Goal: Task Accomplishment & Management: Complete application form

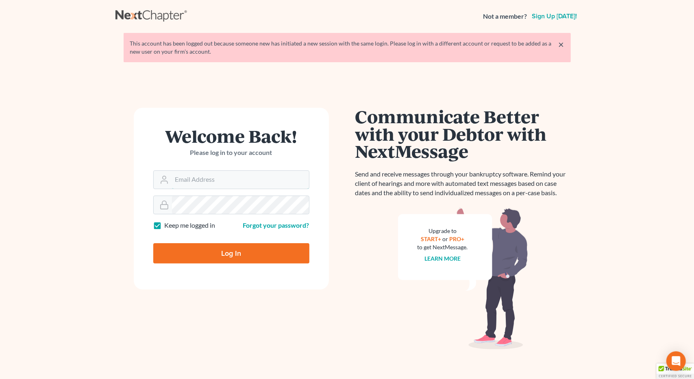
type input "[EMAIL_ADDRESS][DOMAIN_NAME]"
click at [232, 248] on input "Log In" at bounding box center [231, 253] width 156 height 20
type input "Thinking..."
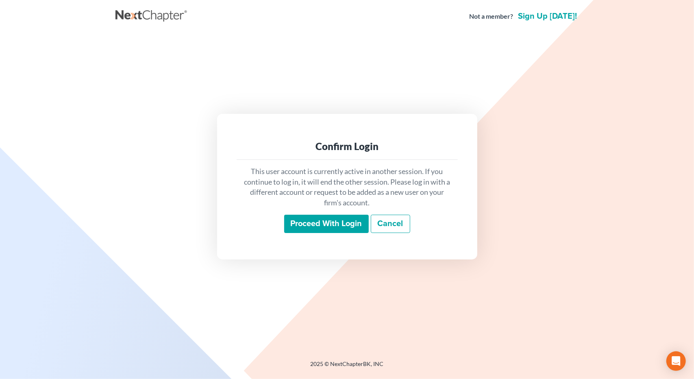
click at [307, 224] on input "Proceed with login" at bounding box center [326, 224] width 85 height 19
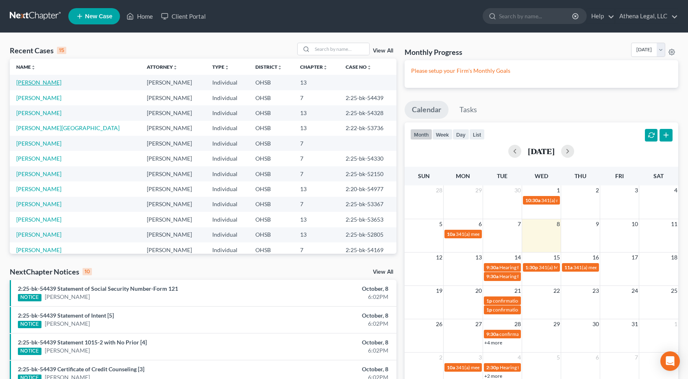
click at [32, 83] on link "[PERSON_NAME]" at bounding box center [38, 82] width 45 height 7
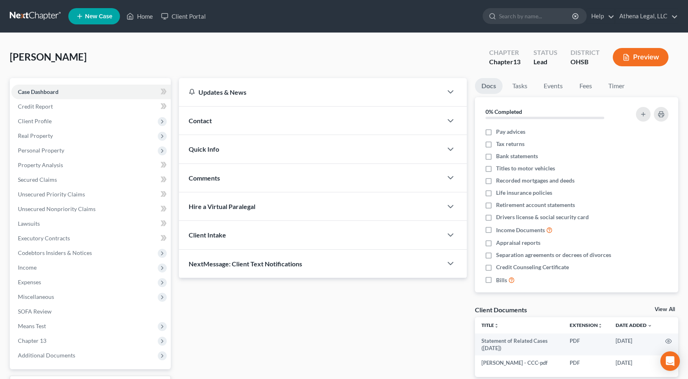
scroll to position [67, 0]
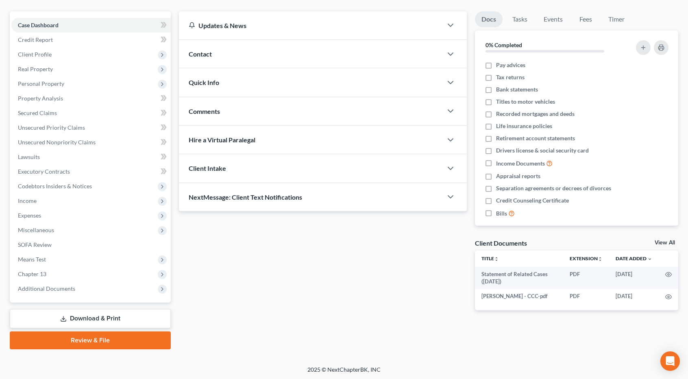
click at [96, 337] on link "Review & File" at bounding box center [90, 340] width 161 height 18
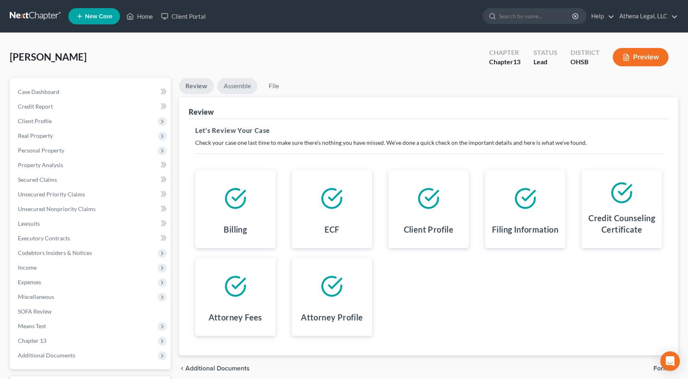
click at [236, 88] on link "Assemble" at bounding box center [237, 86] width 40 height 16
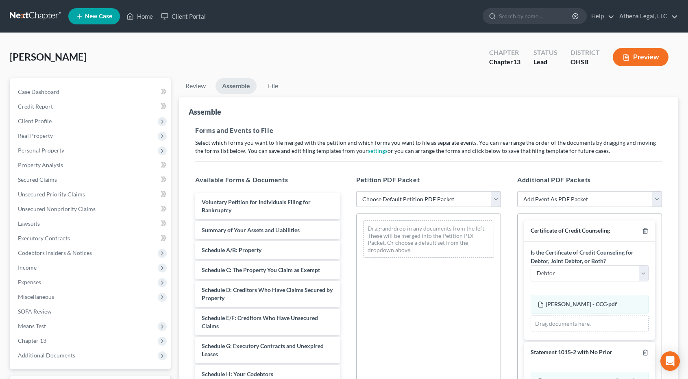
click at [401, 200] on select "Choose Default Petition PDF Packet Complete Bankruptcy Petition (all forms and …" at bounding box center [428, 199] width 145 height 16
click at [356, 191] on select "Choose Default Petition PDF Packet Complete Bankruptcy Petition (all forms and …" at bounding box center [428, 199] width 145 height 16
click at [398, 202] on select "Choose Default Petition PDF Packet Complete Bankruptcy Petition (all forms and …" at bounding box center [428, 199] width 145 height 16
select select "0"
click at [356, 191] on select "Choose Default Petition PDF Packet Complete Bankruptcy Petition (all forms and …" at bounding box center [428, 199] width 145 height 16
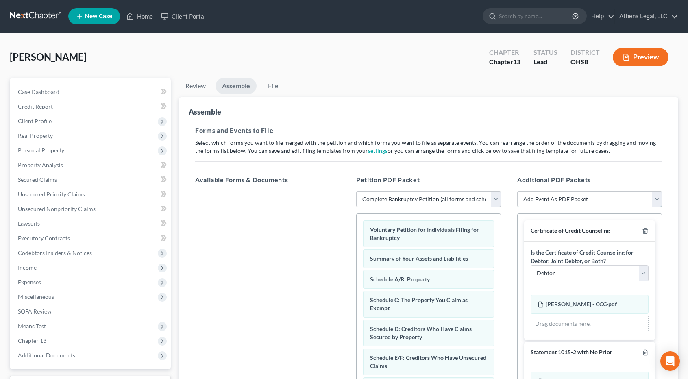
click at [531, 196] on select "Add Event As PDF Packet 20 Largest Unsecured Creditors Amended Document Amended…" at bounding box center [589, 199] width 145 height 16
select select "56"
click at [517, 191] on select "Add Event As PDF Packet 20 Largest Unsecured Creditors Amended Document Amended…" at bounding box center [589, 199] width 145 height 16
select select
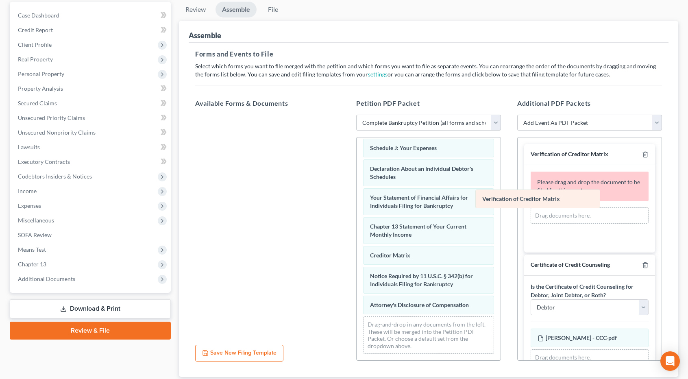
scroll to position [228, 0]
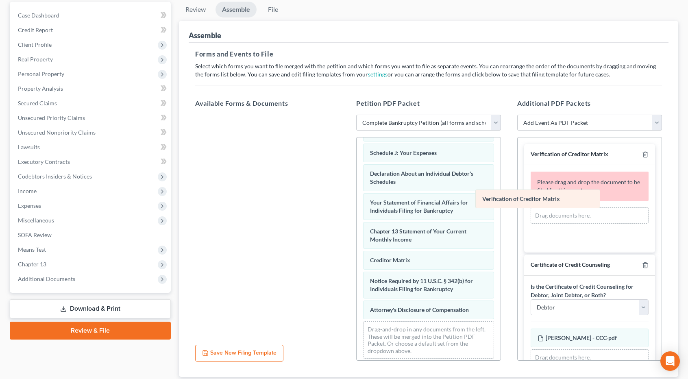
drag, startPoint x: 398, startPoint y: 261, endPoint x: 522, endPoint y: 194, distance: 140.8
click at [500, 194] on div "Verification of Creditor Matrix Voluntary Petition for Individuals Filing for B…" at bounding box center [428, 137] width 144 height 455
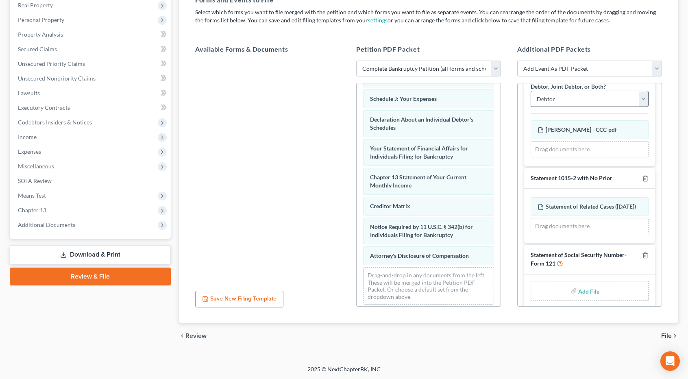
scroll to position [133, 0]
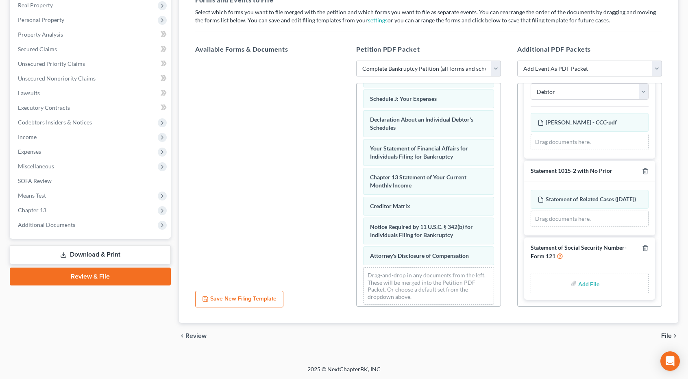
click at [580, 285] on input "file" at bounding box center [588, 283] width 20 height 15
click at [590, 279] on input "file" at bounding box center [588, 283] width 20 height 15
click at [91, 252] on link "Download & Print" at bounding box center [90, 254] width 161 height 19
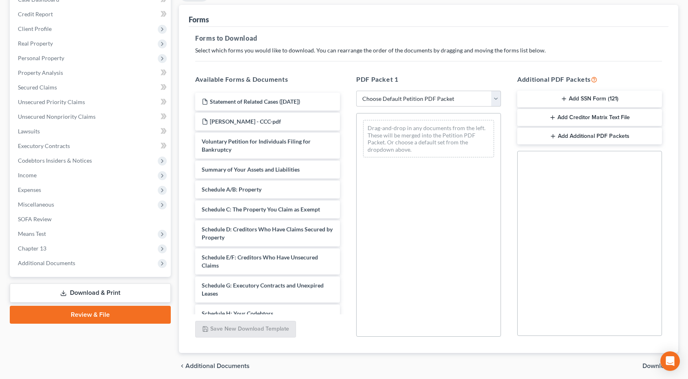
scroll to position [122, 0]
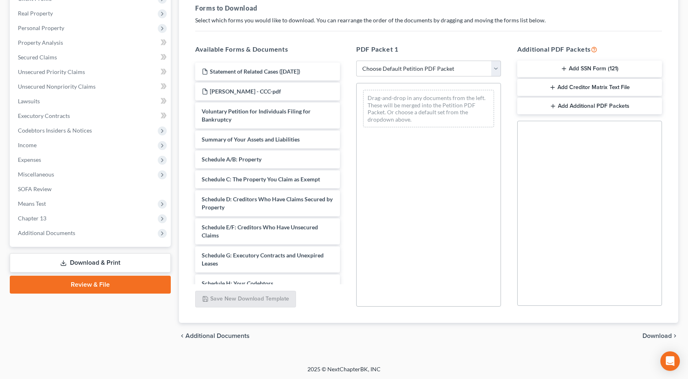
click at [89, 285] on link "Review & File" at bounding box center [90, 285] width 161 height 18
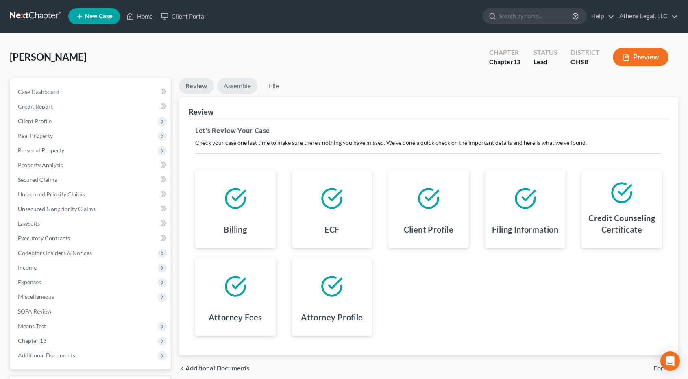
click at [237, 89] on link "Assemble" at bounding box center [237, 86] width 40 height 16
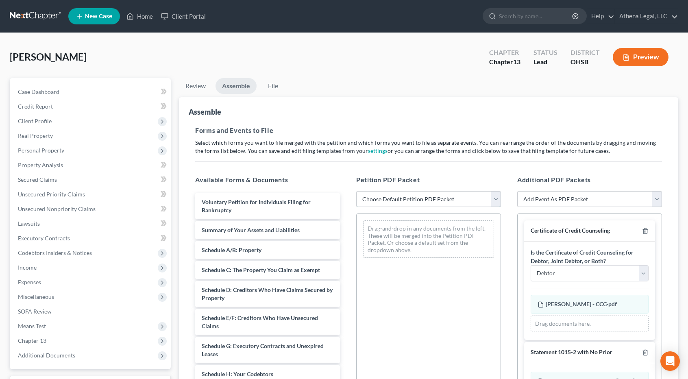
click at [452, 202] on select "Choose Default Petition PDF Packet Complete Bankruptcy Petition (all forms and …" at bounding box center [428, 199] width 145 height 16
select select "0"
click at [356, 191] on select "Choose Default Petition PDF Packet Complete Bankruptcy Petition (all forms and …" at bounding box center [428, 199] width 145 height 16
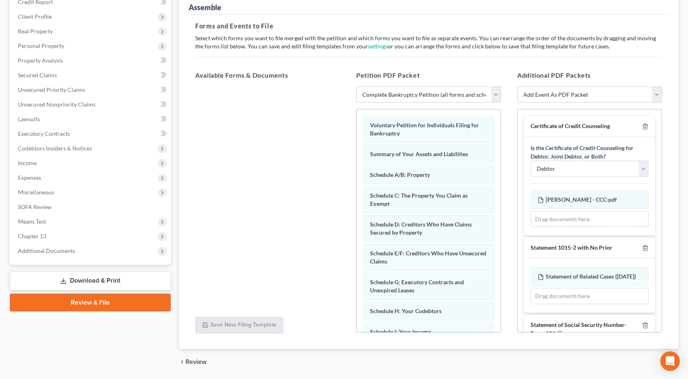
scroll to position [105, 0]
click at [561, 94] on select "Add Event As PDF Packet 20 Largest Unsecured Creditors Amended Document Amended…" at bounding box center [589, 94] width 145 height 16
select select "56"
click at [517, 86] on select "Add Event As PDF Packet 20 Largest Unsecured Creditors Amended Document Amended…" at bounding box center [589, 94] width 145 height 16
select select
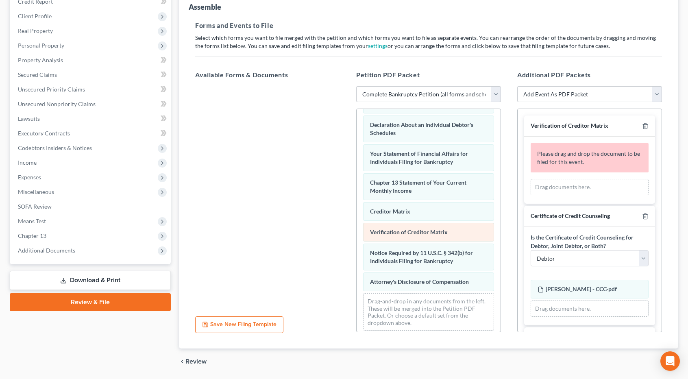
scroll to position [228, 0]
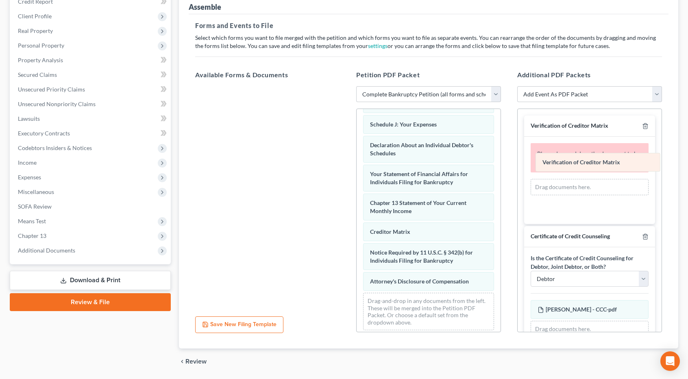
drag, startPoint x: 432, startPoint y: 227, endPoint x: 604, endPoint y: 161, distance: 184.6
click at [500, 161] on div "Verification of Creditor Matrix Voluntary Petition for Individuals Filing for B…" at bounding box center [428, 108] width 144 height 455
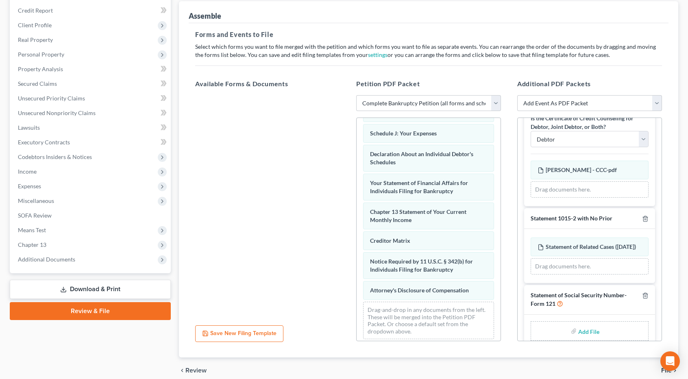
scroll to position [133, 0]
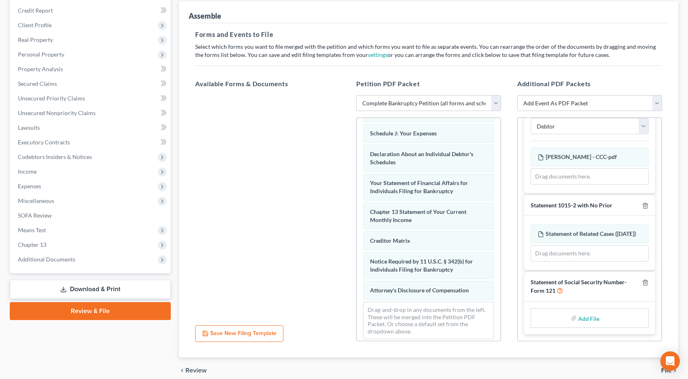
click at [584, 319] on input "file" at bounding box center [588, 318] width 20 height 15
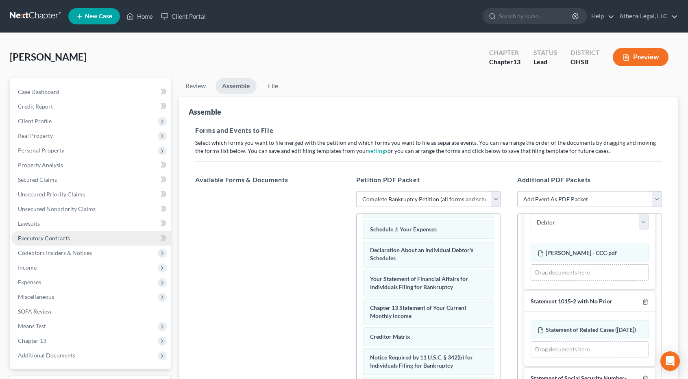
scroll to position [130, 0]
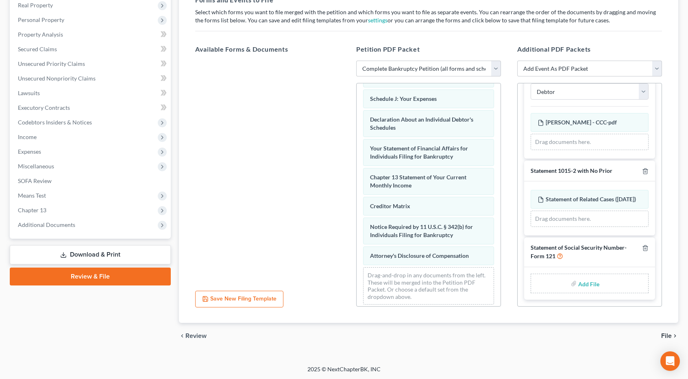
click at [89, 251] on link "Download & Print" at bounding box center [90, 254] width 161 height 19
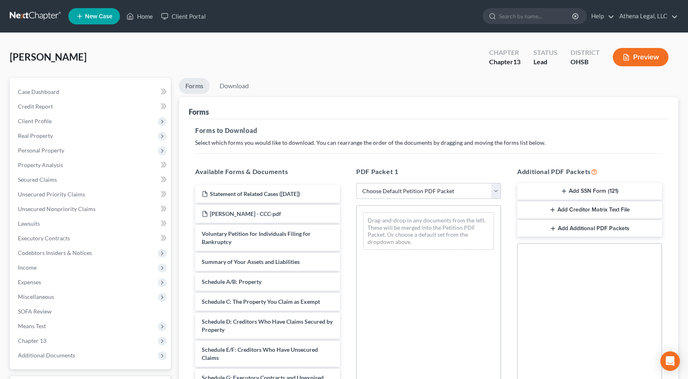
click at [545, 193] on button "Add SSN Form (121)" at bounding box center [589, 191] width 145 height 17
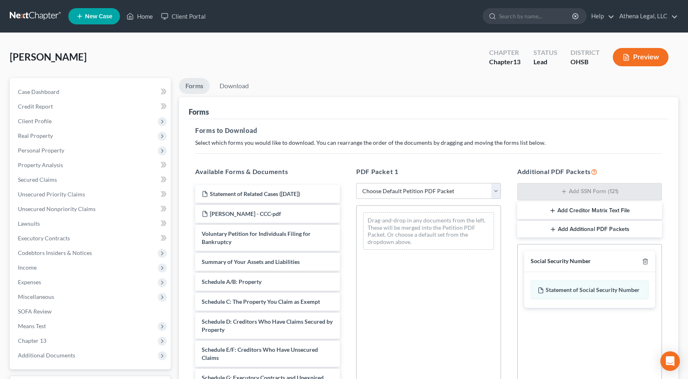
scroll to position [122, 0]
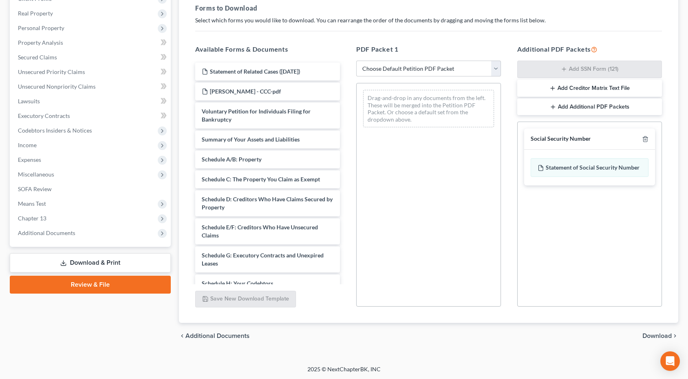
click at [650, 333] on span "Download" at bounding box center [656, 336] width 29 height 7
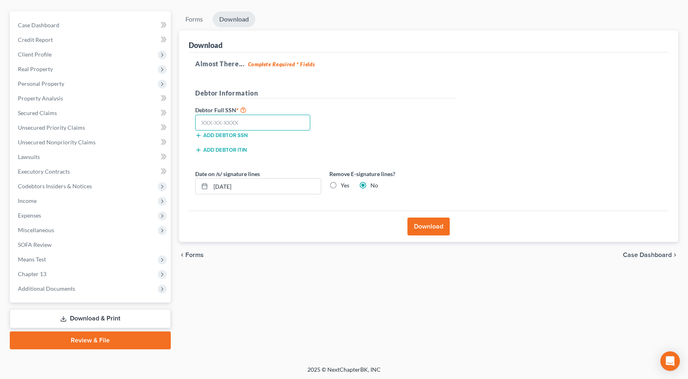
click at [293, 118] on input "text" at bounding box center [252, 123] width 115 height 16
type input "273-58-0203"
click at [421, 224] on button "Download" at bounding box center [428, 226] width 42 height 18
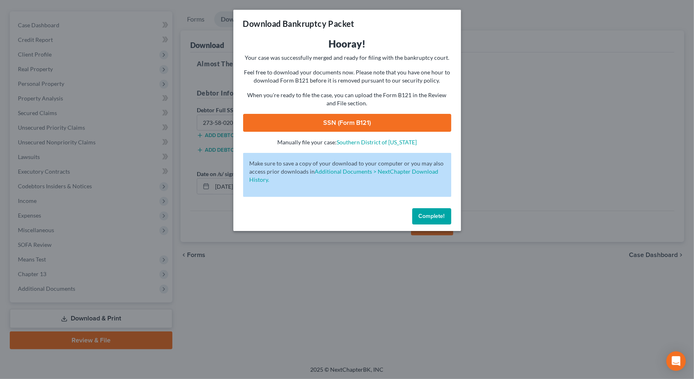
click at [353, 119] on link "SSN (Form B121)" at bounding box center [347, 123] width 208 height 18
click at [420, 210] on button "Complete!" at bounding box center [431, 216] width 39 height 16
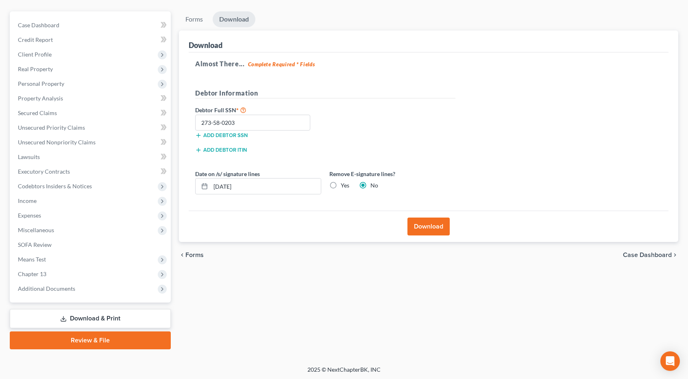
click at [109, 341] on link "Review & File" at bounding box center [90, 340] width 161 height 18
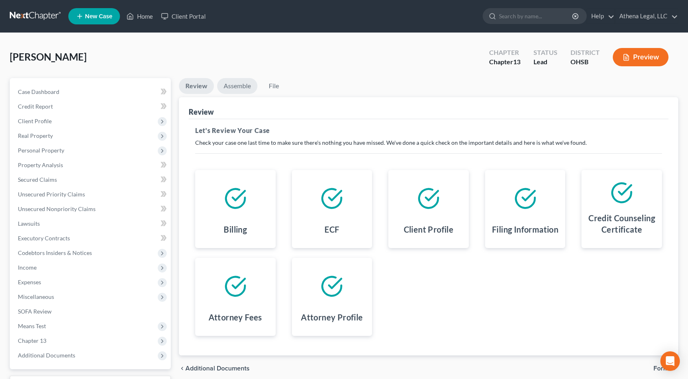
click at [238, 82] on link "Assemble" at bounding box center [237, 86] width 40 height 16
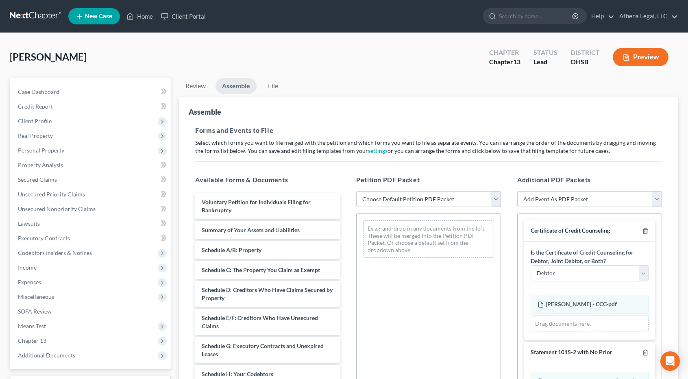
click at [396, 197] on select "Choose Default Petition PDF Packet Complete Bankruptcy Petition (all forms and …" at bounding box center [428, 199] width 145 height 16
select select "0"
click at [356, 191] on select "Choose Default Petition PDF Packet Complete Bankruptcy Petition (all forms and …" at bounding box center [428, 199] width 145 height 16
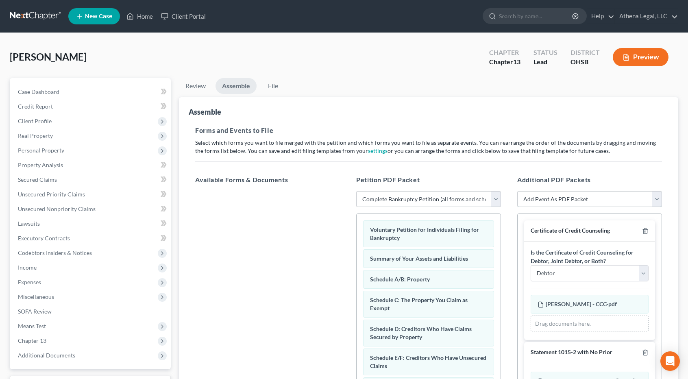
click at [539, 200] on select "Add Event As PDF Packet 20 Largest Unsecured Creditors Amended Document Amended…" at bounding box center [589, 199] width 145 height 16
select select "56"
click at [517, 191] on select "Add Event As PDF Packet 20 Largest Unsecured Creditors Amended Document Amended…" at bounding box center [589, 199] width 145 height 16
select select
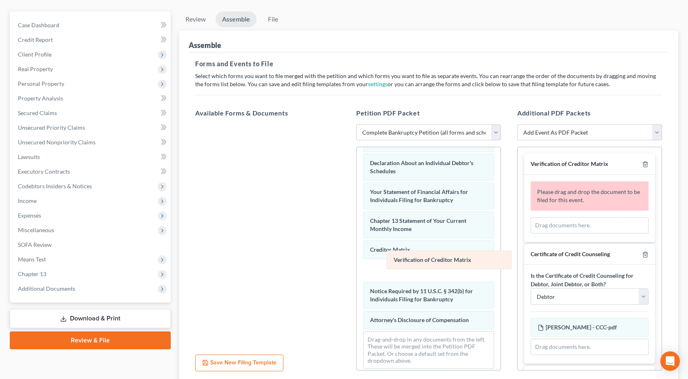
scroll to position [228, 0]
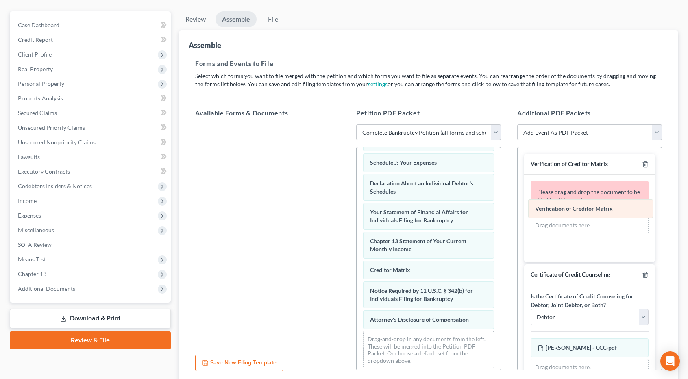
drag, startPoint x: 426, startPoint y: 263, endPoint x: 591, endPoint y: 206, distance: 174.6
click at [500, 206] on div "Verification of Creditor Matrix Voluntary Petition for Individuals Filing for B…" at bounding box center [428, 147] width 144 height 455
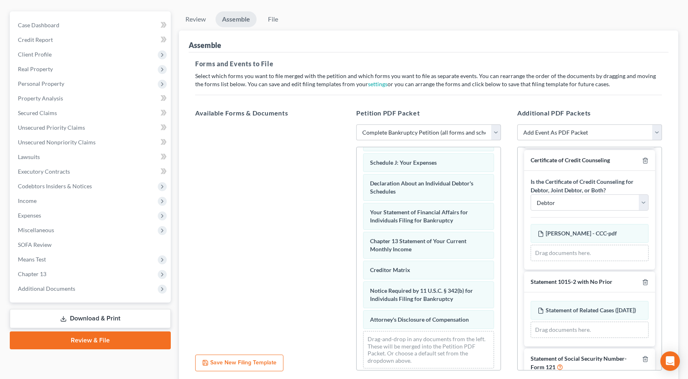
scroll to position [133, 0]
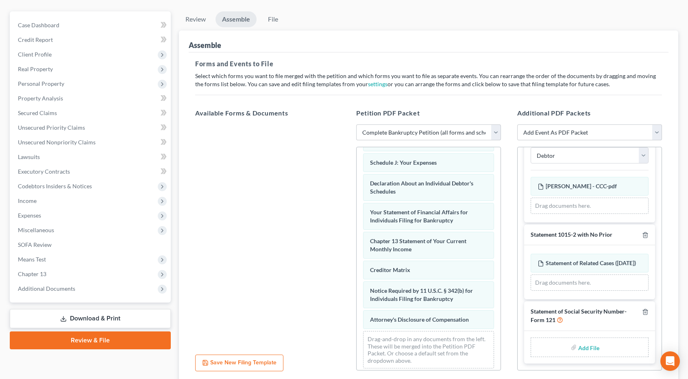
click at [578, 346] on input "file" at bounding box center [588, 347] width 20 height 15
type input "C:\fakepath\[PERSON_NAME] - SSN Try Again.pdf"
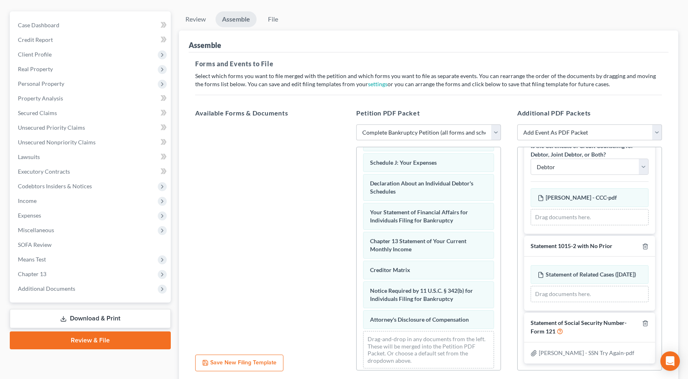
scroll to position [130, 0]
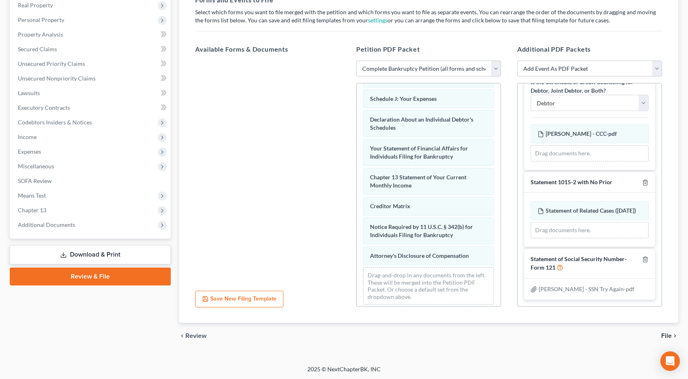
click at [663, 335] on span "File" at bounding box center [666, 336] width 11 height 7
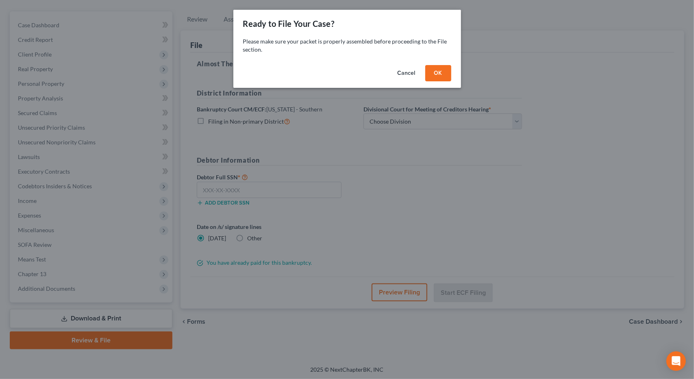
click at [432, 72] on button "OK" at bounding box center [438, 73] width 26 height 16
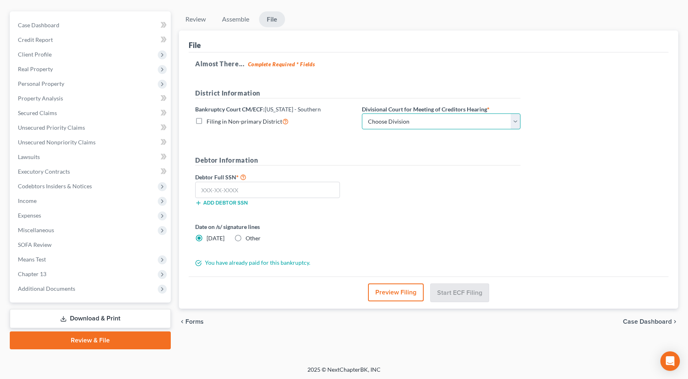
click at [418, 117] on select "Choose Division Cincinnati Columbus [GEOGRAPHIC_DATA]" at bounding box center [441, 121] width 159 height 16
select select "1"
click at [362, 113] on select "Choose Division Cincinnati Columbus [GEOGRAPHIC_DATA]" at bounding box center [441, 121] width 159 height 16
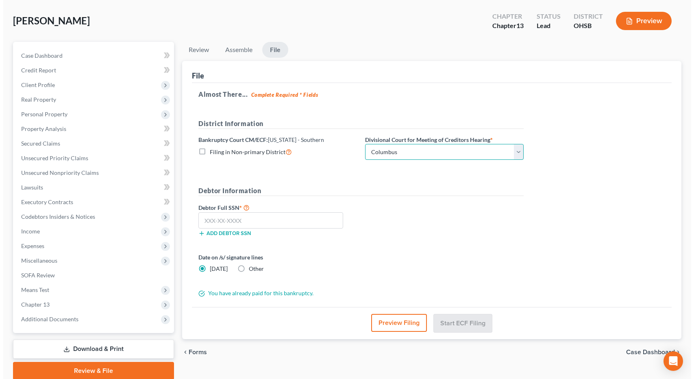
scroll to position [41, 0]
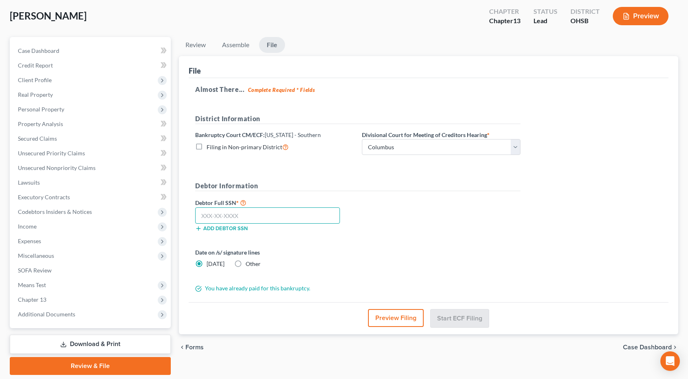
click at [276, 213] on input "text" at bounding box center [267, 215] width 145 height 16
type input "273-58-0203"
click at [460, 315] on button "Start ECF Filing" at bounding box center [459, 318] width 58 height 18
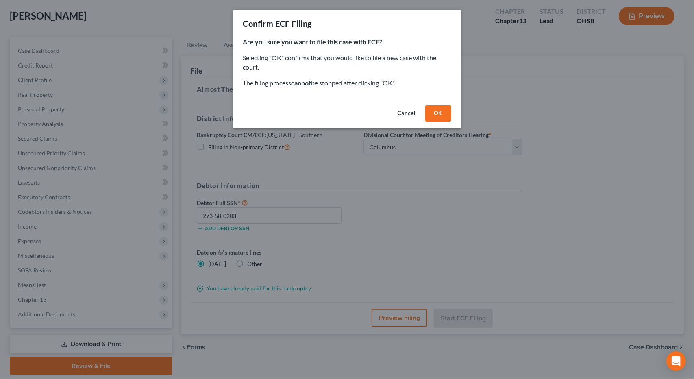
click at [444, 108] on button "OK" at bounding box center [438, 113] width 26 height 16
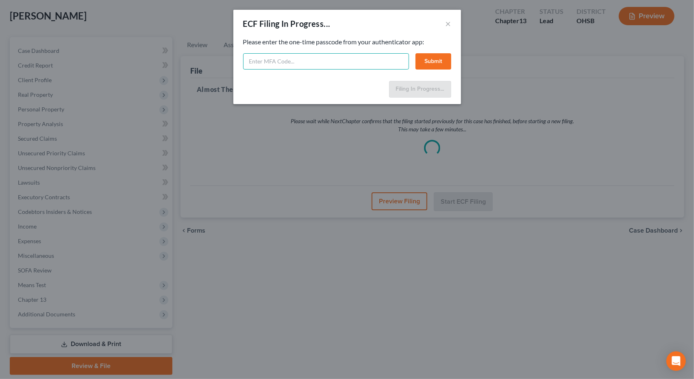
click at [371, 62] on input "text" at bounding box center [326, 61] width 166 height 16
type input "777709"
click at [441, 59] on button "Submit" at bounding box center [433, 61] width 36 height 16
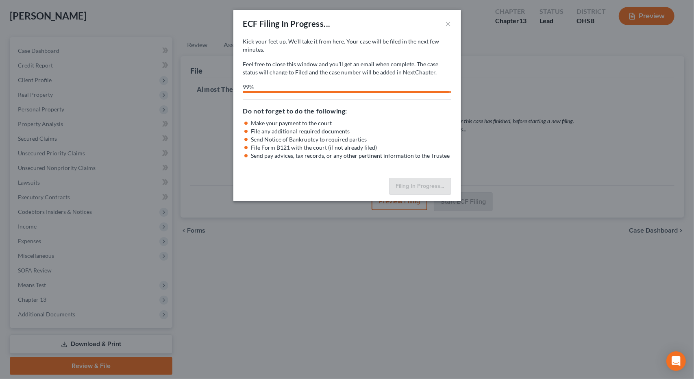
select select "1"
